Goal: Check status: Check status

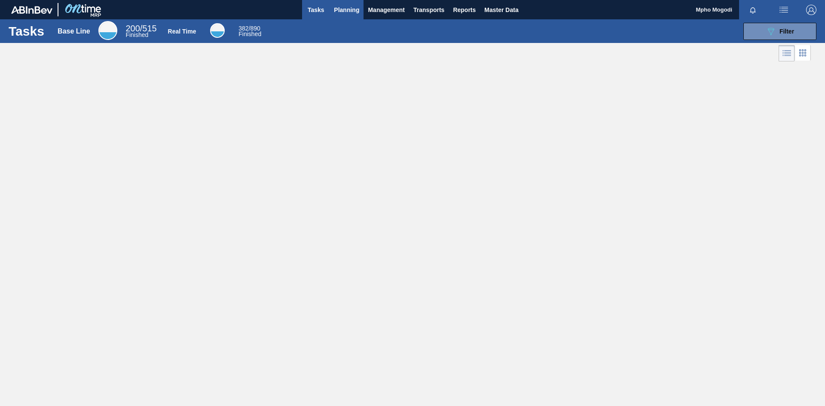
click at [355, 8] on span "Planning" at bounding box center [346, 10] width 25 height 10
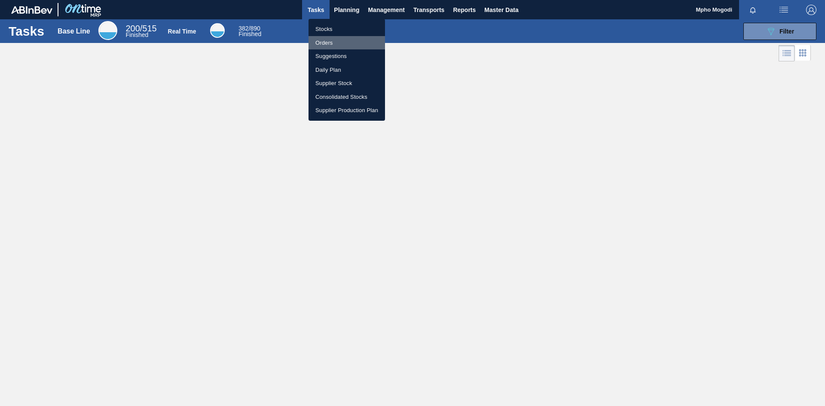
click at [331, 39] on li "Orders" at bounding box center [346, 43] width 76 height 14
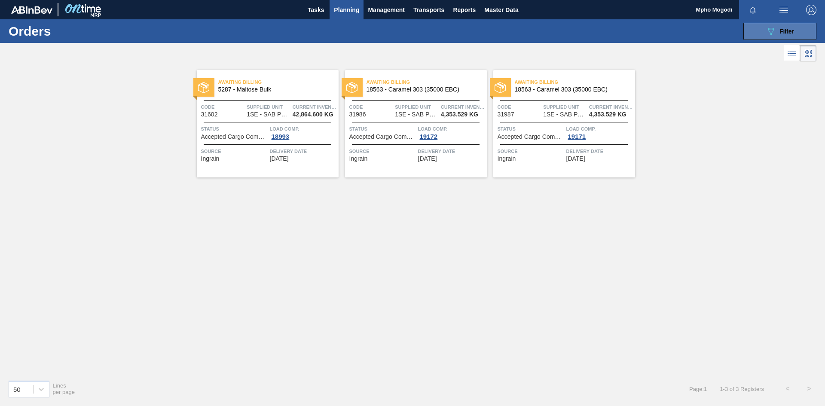
click at [793, 34] on span "Filter" at bounding box center [786, 31] width 15 height 7
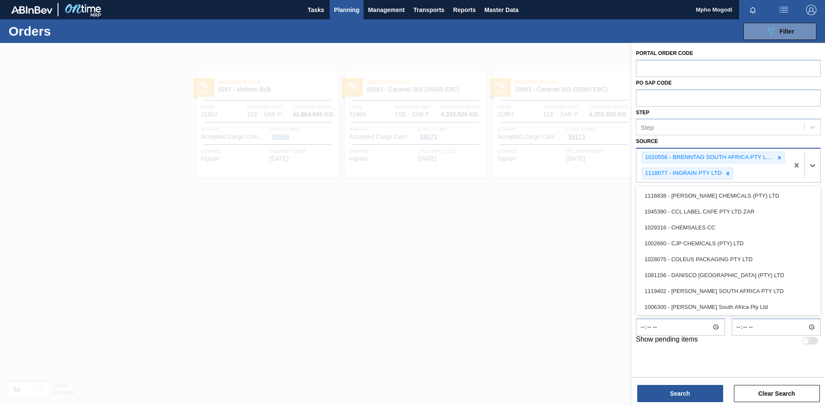
click at [765, 170] on div "1010556 - BRENNTAG SOUTH AFRICA PTY LTD 1118077 - INGRAIN PTY LTD" at bounding box center [712, 166] width 153 height 34
click at [723, 273] on div "1081156 - DANISCO [GEOGRAPHIC_DATA] (PTY) LTD" at bounding box center [728, 275] width 185 height 16
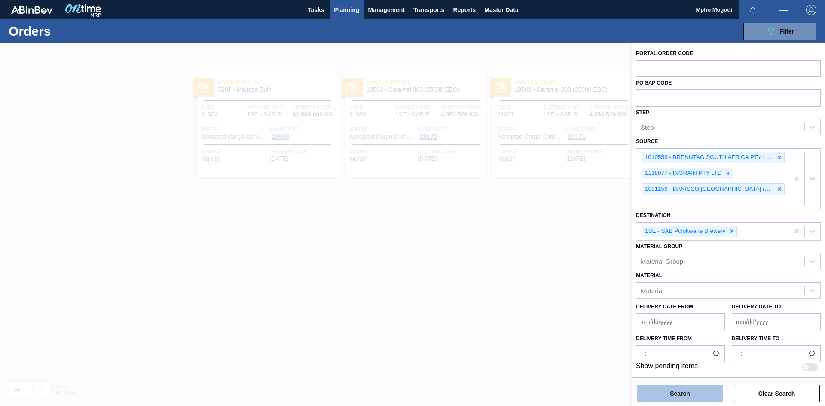
click at [682, 390] on button "Search" at bounding box center [680, 393] width 86 height 17
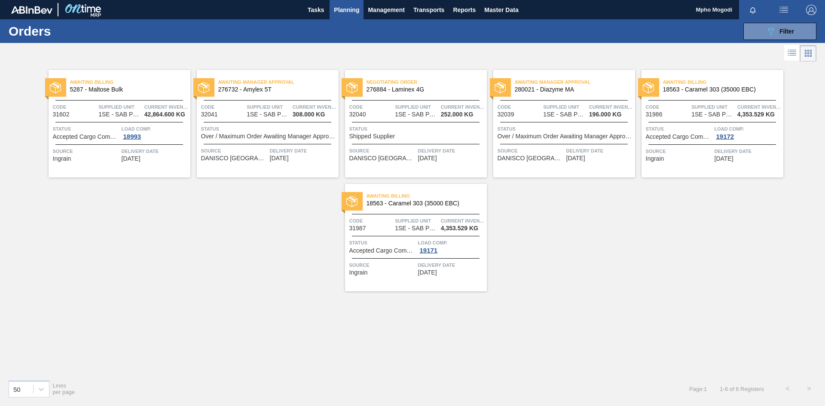
click at [259, 144] on div "Source DANISCO [GEOGRAPHIC_DATA] (PTY) LTD Delivery Date [DATE]" at bounding box center [268, 153] width 142 height 18
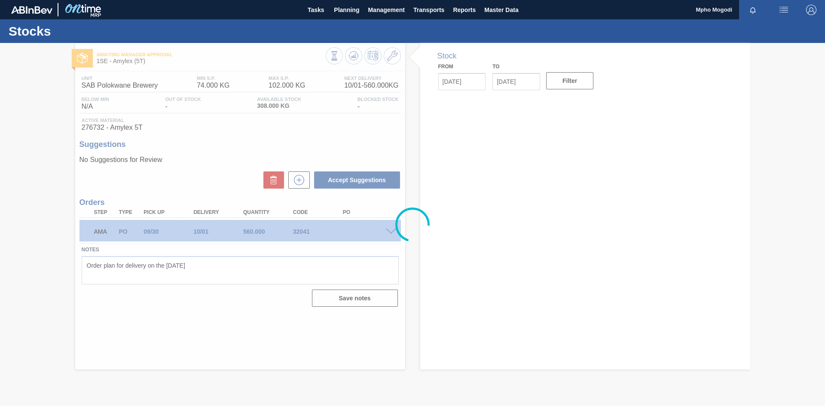
type input "[DATE]"
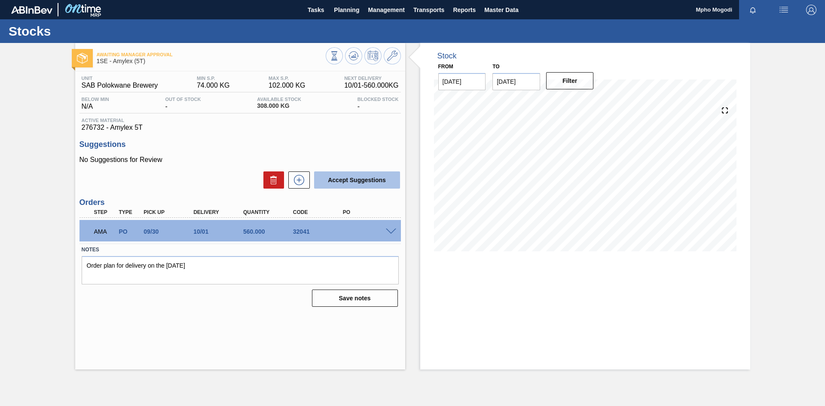
click at [383, 180] on button "Accept Suggestions" at bounding box center [357, 179] width 86 height 17
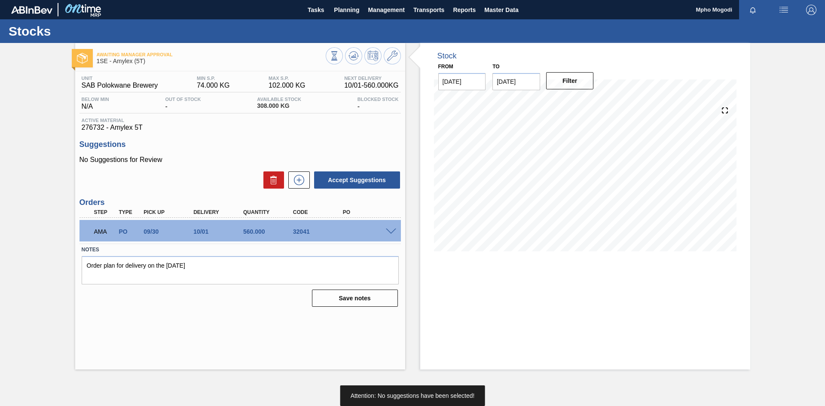
click at [391, 230] on span at bounding box center [391, 232] width 10 height 6
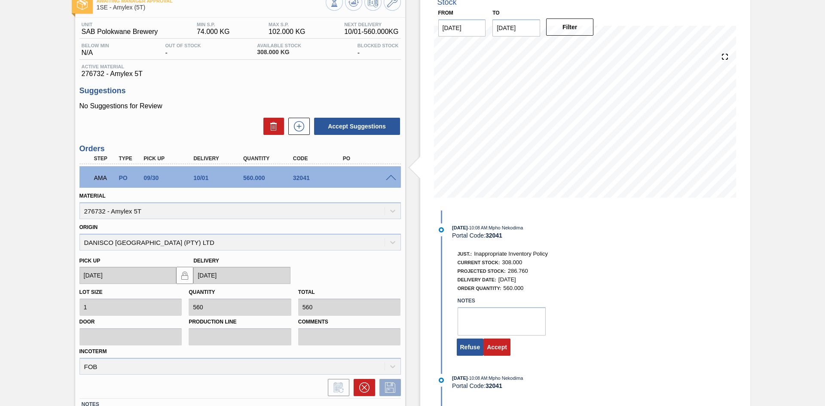
scroll to position [116, 0]
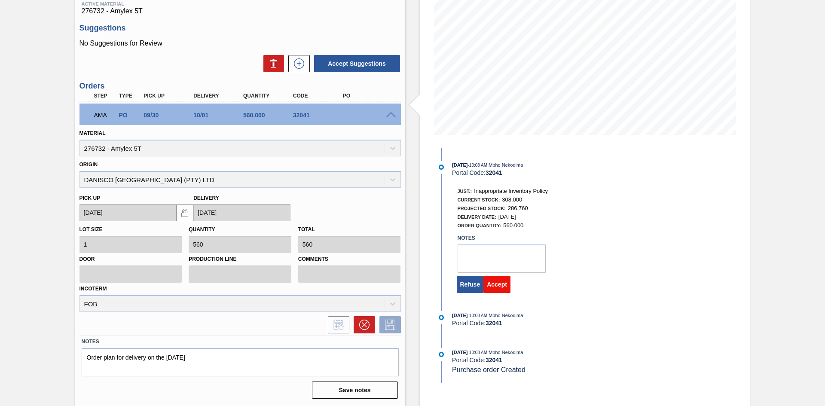
click at [496, 281] on button "Accept" at bounding box center [496, 284] width 27 height 17
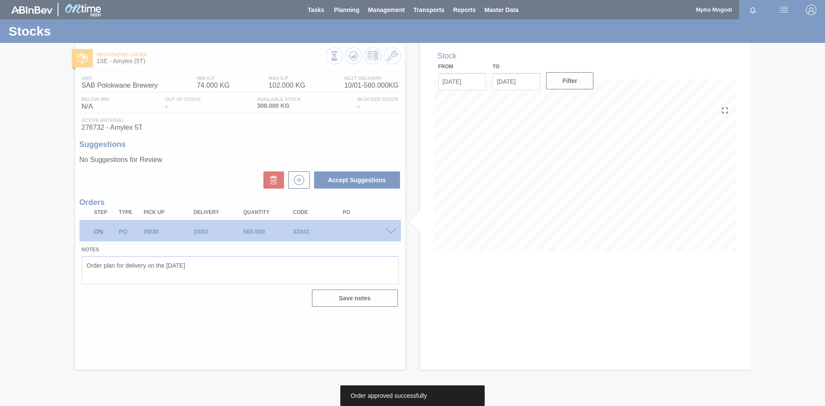
scroll to position [0, 0]
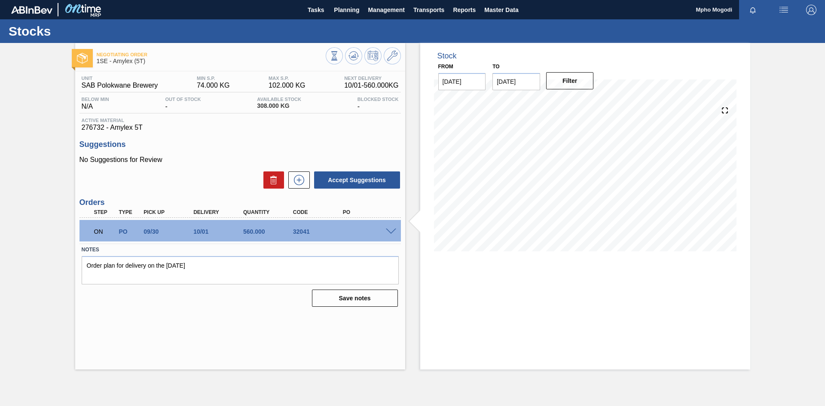
click at [662, 8] on div "Tasks Planning Management Transports Reports Master Data" at bounding box center [412, 9] width 825 height 19
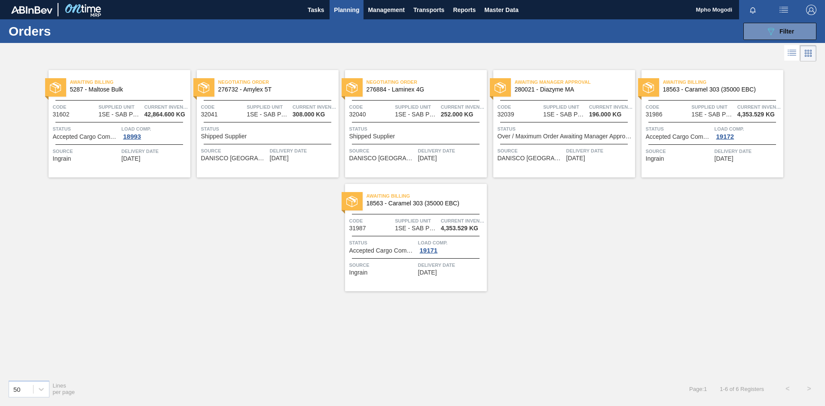
click at [561, 122] on div at bounding box center [564, 122] width 128 height 0
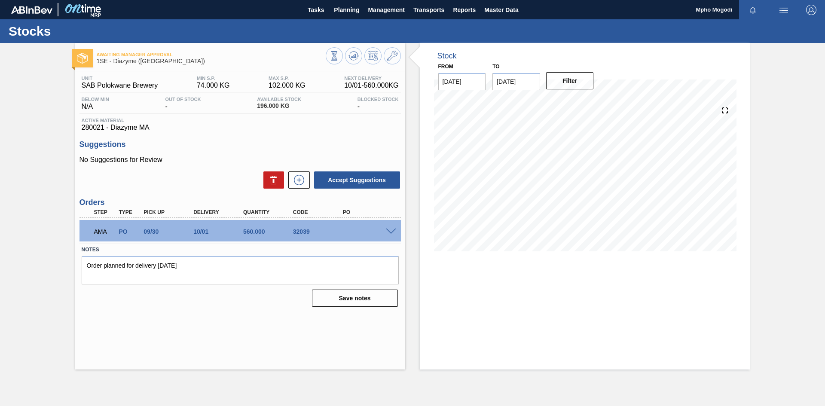
click at [393, 229] on span at bounding box center [391, 232] width 10 height 6
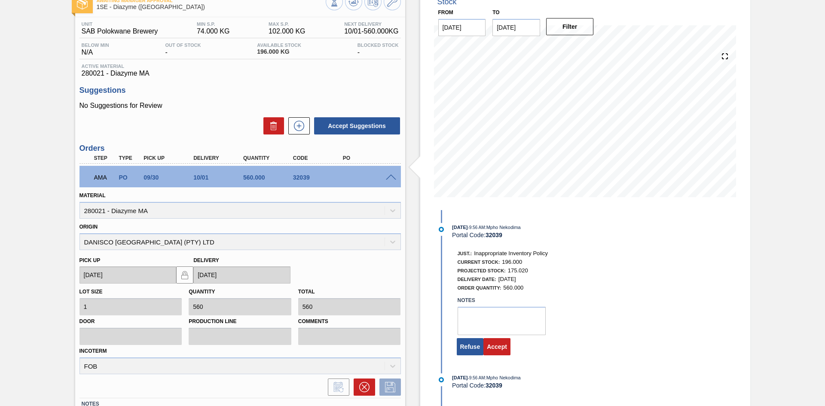
scroll to position [116, 0]
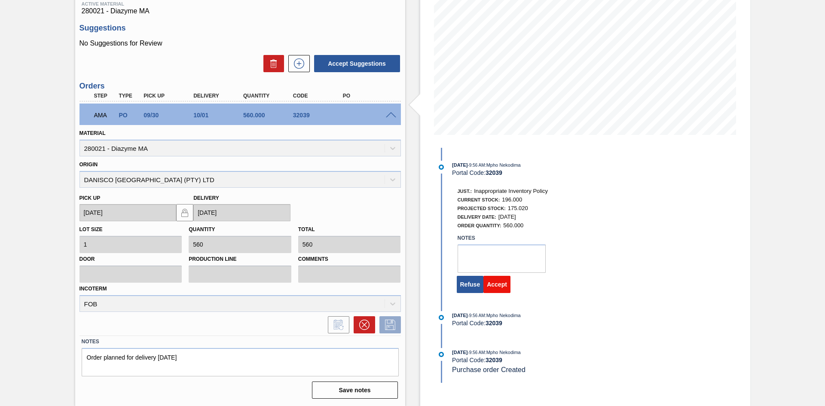
click at [505, 283] on button "Accept" at bounding box center [496, 284] width 27 height 17
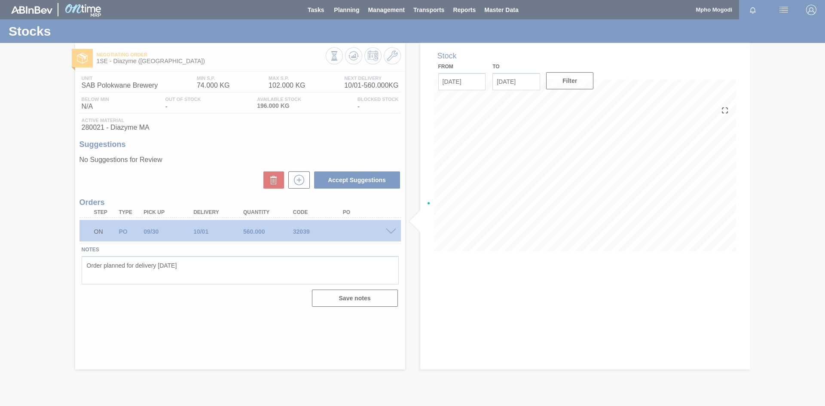
scroll to position [0, 0]
